Goal: Navigation & Orientation: Go to known website

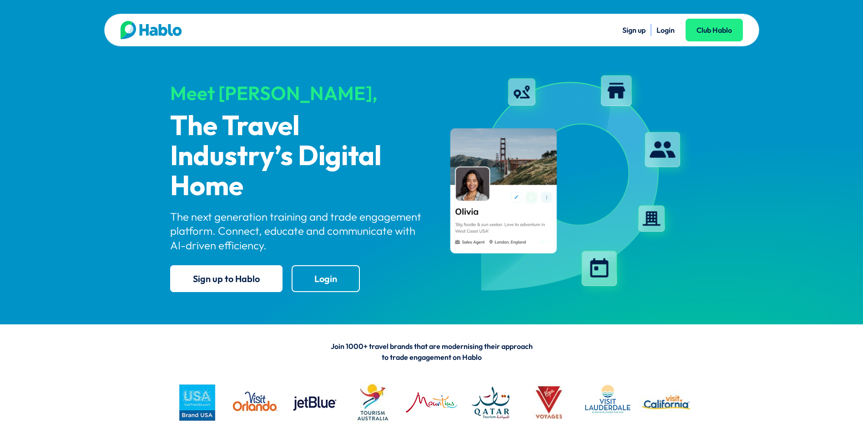
click at [661, 32] on link "Login" at bounding box center [666, 29] width 18 height 9
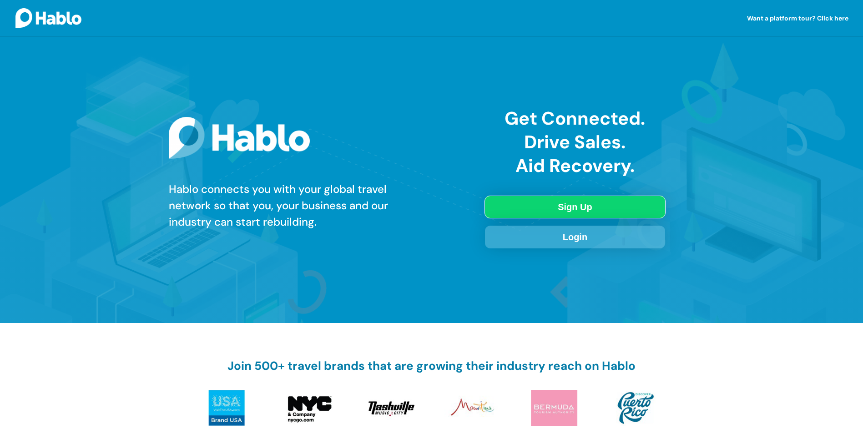
click at [590, 240] on link "Login" at bounding box center [575, 237] width 180 height 23
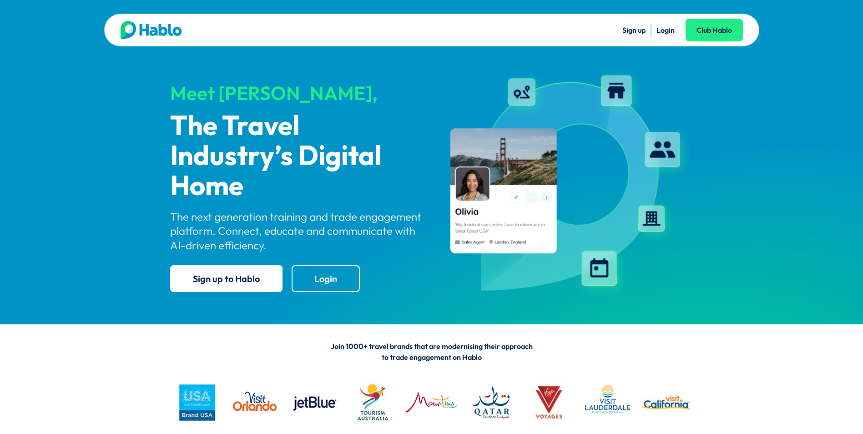
click at [653, 32] on ul "Sign up Login Club Hablo" at bounding box center [587, 30] width 311 height 12
click at [661, 33] on link "Login" at bounding box center [666, 29] width 18 height 9
click at [663, 31] on link "Login" at bounding box center [666, 29] width 18 height 9
